Goal: Task Accomplishment & Management: Manage account settings

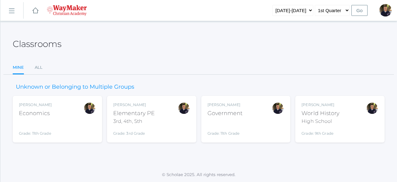
click at [13, 11] on rect at bounding box center [12, 11] width 10 height 10
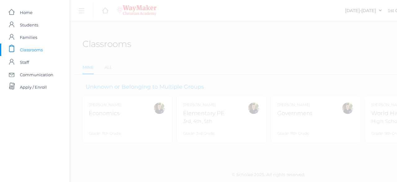
click at [37, 47] on span "Classrooms" at bounding box center [31, 49] width 23 height 12
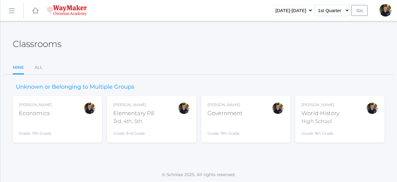
click at [336, 11] on select "1st Quarter 2nd Quarter 3rd Quarter 4th Quarter" at bounding box center [332, 10] width 35 height 11
click at [316, 5] on select "1st Quarter 2nd Quarter 3rd Quarter 4th Quarter" at bounding box center [332, 10] width 35 height 11
click at [327, 115] on div "World History" at bounding box center [321, 113] width 38 height 8
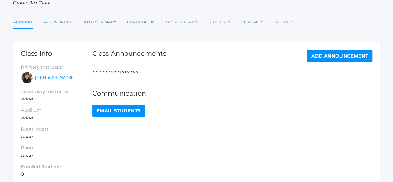
scroll to position [66, 0]
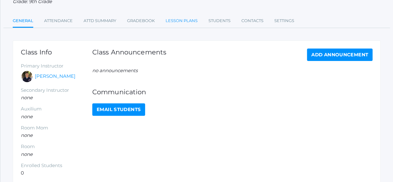
click at [188, 23] on link "Lesson Plans" at bounding box center [181, 21] width 32 height 12
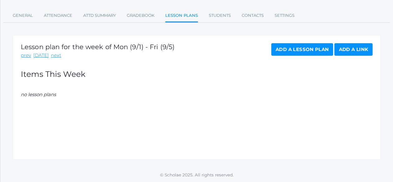
scroll to position [71, 0]
click at [294, 52] on link "Add a Lesson Plan" at bounding box center [302, 49] width 62 height 12
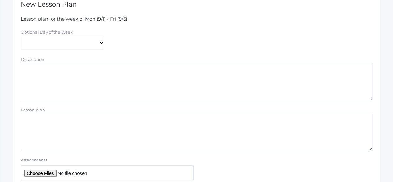
scroll to position [45, 0]
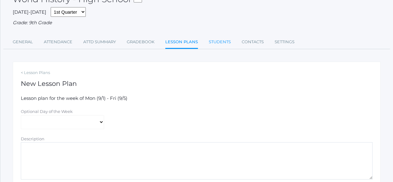
click at [222, 43] on link "Students" at bounding box center [220, 42] width 22 height 12
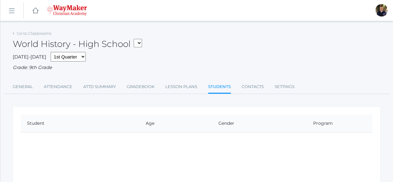
scroll to position [71, 0]
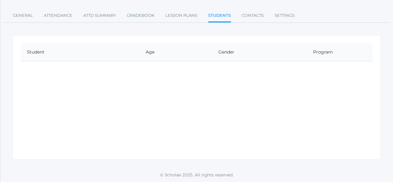
click at [177, 76] on div "Student Age Gender Program" at bounding box center [197, 97] width 368 height 124
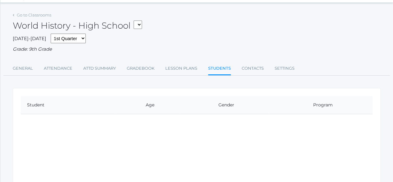
scroll to position [9, 0]
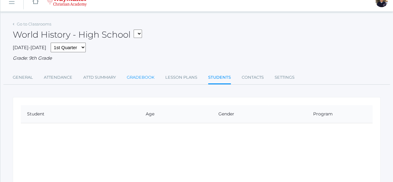
click at [130, 77] on link "Gradebook" at bounding box center [141, 77] width 28 height 12
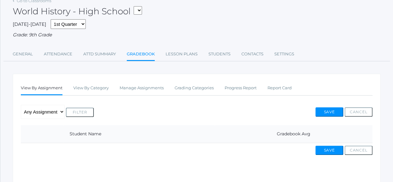
scroll to position [71, 0]
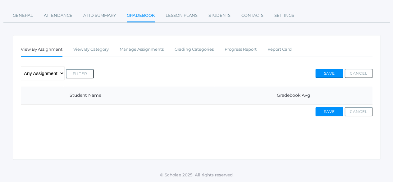
click at [98, 95] on th "Student Name" at bounding box center [138, 95] width 151 height 18
click at [194, 51] on link "Grading Categories" at bounding box center [193, 49] width 39 height 12
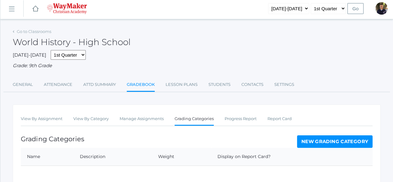
scroll to position [71, 0]
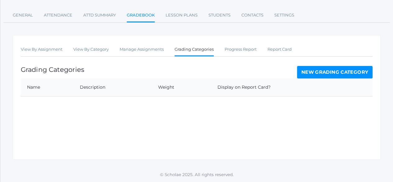
click at [330, 69] on link "New Grading Category" at bounding box center [335, 72] width 76 height 12
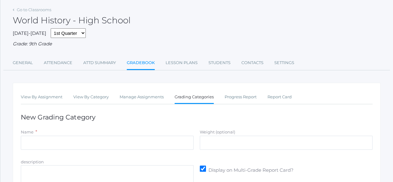
scroll to position [93, 0]
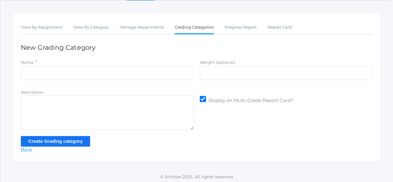
scroll to position [71, 0]
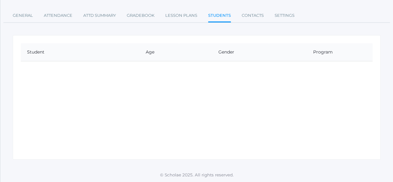
scroll to position [9, 0]
